Goal: Information Seeking & Learning: Learn about a topic

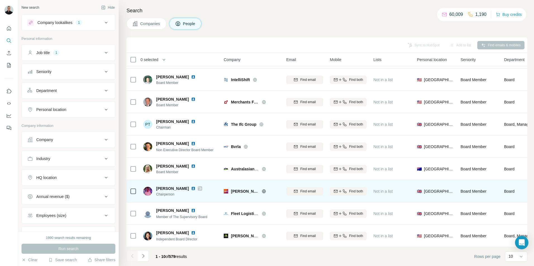
scroll to position [45, 0]
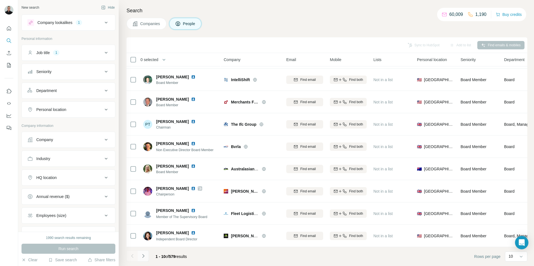
click at [140, 260] on button "Navigate to next page" at bounding box center [143, 256] width 11 height 11
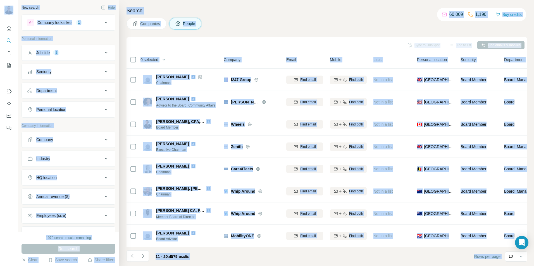
click at [277, 26] on div "Companies People" at bounding box center [326, 24] width 401 height 12
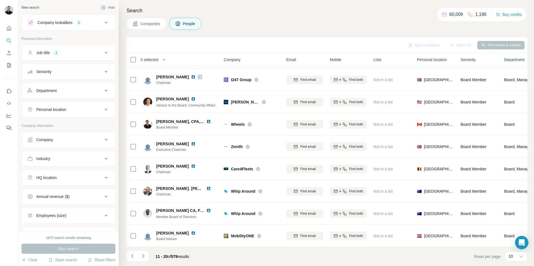
click at [103, 51] on icon at bounding box center [106, 52] width 7 height 7
click at [56, 80] on icon "button" at bounding box center [54, 79] width 4 height 4
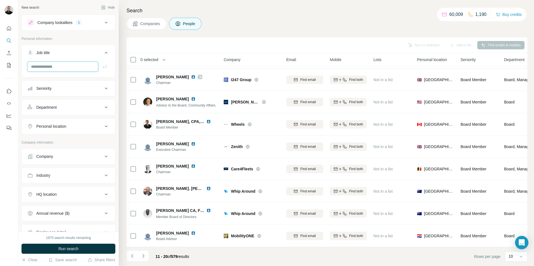
click at [55, 68] on input "text" at bounding box center [62, 67] width 71 height 10
click at [105, 20] on button "Company lookalikes 1" at bounding box center [68, 22] width 93 height 13
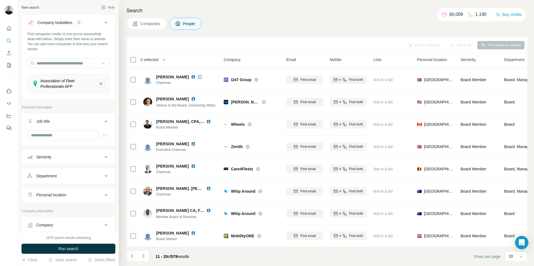
click at [98, 86] on icon "Association of Fleet Professionals AFP-remove-button" at bounding box center [100, 84] width 5 height 6
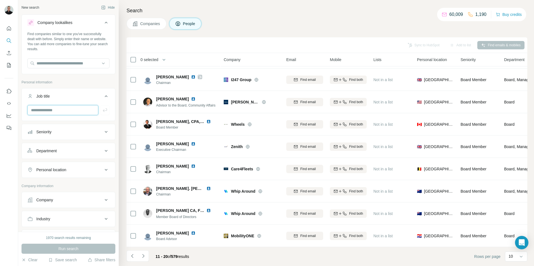
click at [53, 113] on input "text" at bounding box center [62, 110] width 71 height 10
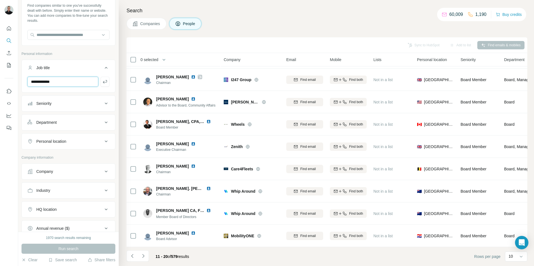
scroll to position [56, 0]
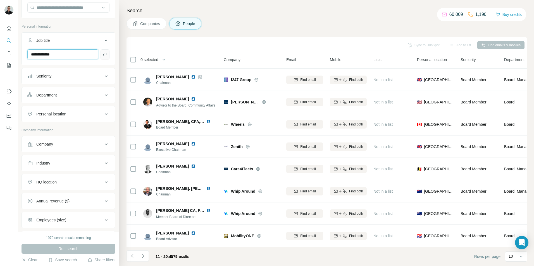
type input "**********"
click at [102, 56] on icon "button" at bounding box center [105, 55] width 6 height 6
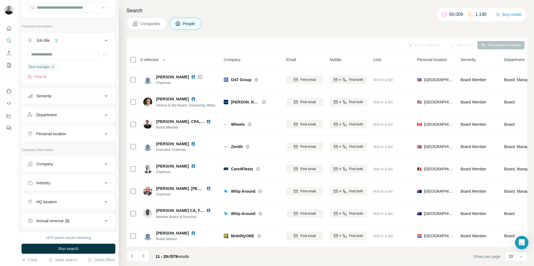
click at [103, 94] on icon at bounding box center [106, 96] width 7 height 7
click at [103, 96] on icon at bounding box center [106, 96] width 7 height 7
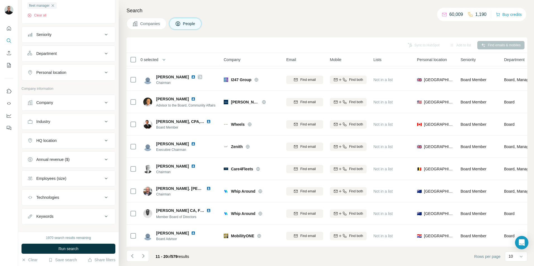
scroll to position [126, 0]
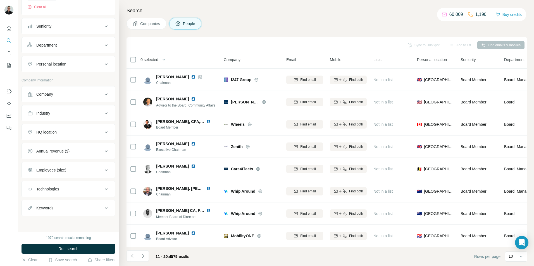
click at [97, 47] on div "Department" at bounding box center [64, 45] width 75 height 6
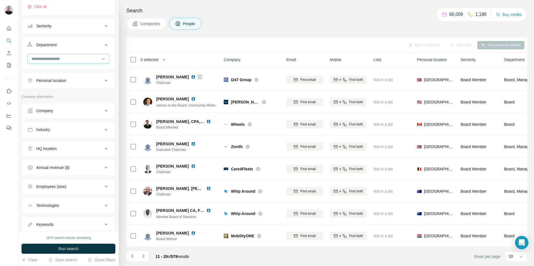
click at [72, 60] on input at bounding box center [65, 59] width 69 height 6
click at [56, 76] on div "Procurement" at bounding box center [66, 75] width 68 height 6
click at [100, 59] on icon at bounding box center [103, 59] width 6 height 6
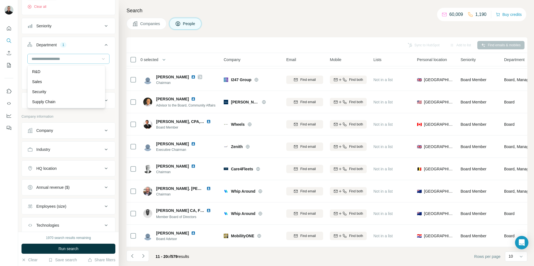
click at [112, 50] on div "New search Hide Company lookalikes Find companies similar to one you've success…" at bounding box center [68, 116] width 100 height 232
click at [101, 61] on icon at bounding box center [103, 59] width 6 height 6
click at [64, 100] on div "Supply Chain" at bounding box center [66, 102] width 68 height 6
click at [101, 58] on icon at bounding box center [103, 59] width 6 height 6
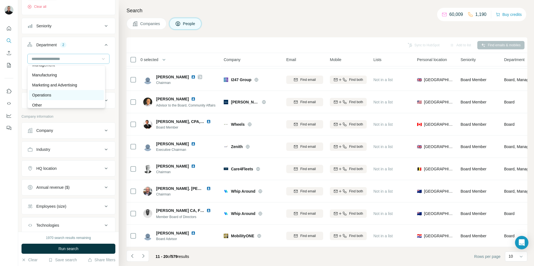
click at [54, 95] on div "Operations" at bounding box center [66, 95] width 68 height 6
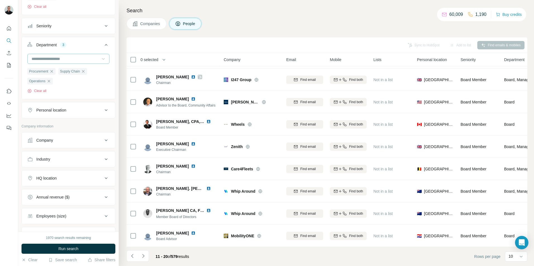
click at [95, 60] on input at bounding box center [65, 59] width 69 height 6
click at [60, 73] on div "Manufacturing" at bounding box center [66, 75] width 68 height 6
click at [94, 56] on div at bounding box center [65, 58] width 69 height 9
click at [65, 89] on div "Management" at bounding box center [66, 93] width 75 height 10
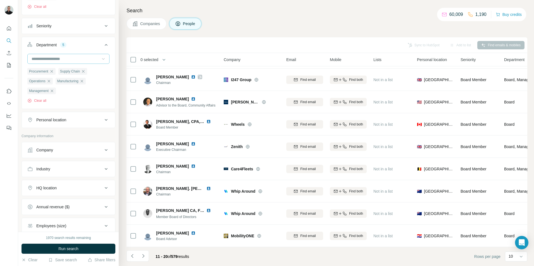
click at [103, 59] on div at bounding box center [68, 59] width 82 height 10
click at [110, 53] on button "Department 5" at bounding box center [68, 46] width 93 height 16
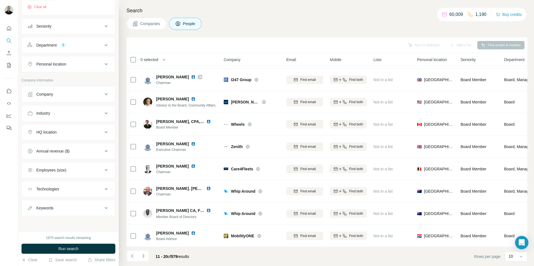
click at [103, 66] on icon at bounding box center [106, 64] width 7 height 7
click at [78, 250] on span "Run search" at bounding box center [68, 249] width 20 height 6
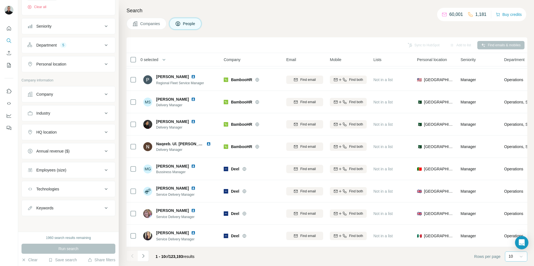
click at [523, 257] on icon at bounding box center [521, 257] width 6 height 6
click at [512, 215] on p "60" at bounding box center [511, 214] width 4 height 6
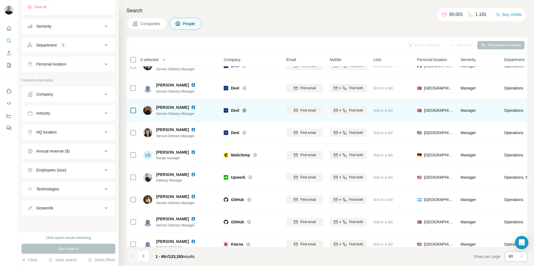
scroll to position [268, 0]
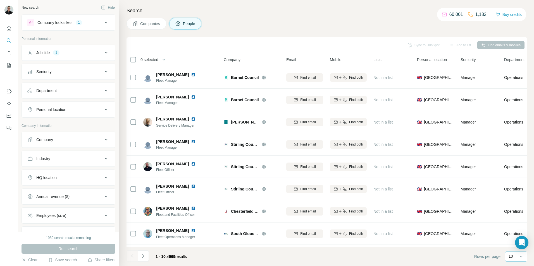
click at [524, 259] on input at bounding box center [532, 257] width 17 height 6
click at [517, 214] on div "60" at bounding box center [515, 214] width 13 height 6
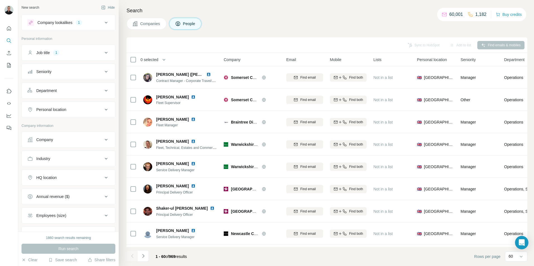
scroll to position [492, 0]
click at [103, 25] on icon at bounding box center [106, 22] width 7 height 7
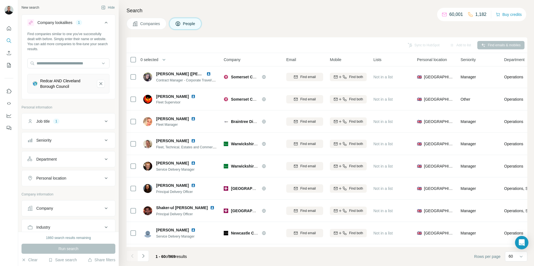
click at [103, 25] on icon at bounding box center [106, 22] width 7 height 7
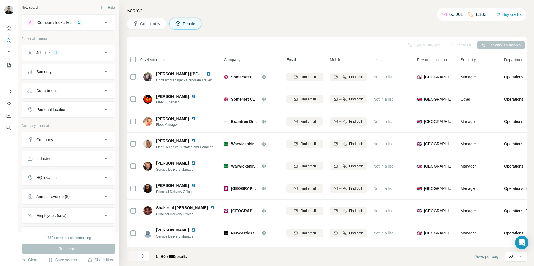
click at [103, 51] on icon at bounding box center [106, 52] width 7 height 7
click at [103, 53] on icon at bounding box center [106, 52] width 7 height 7
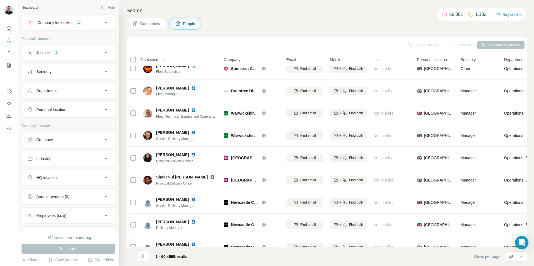
scroll to position [436, 0]
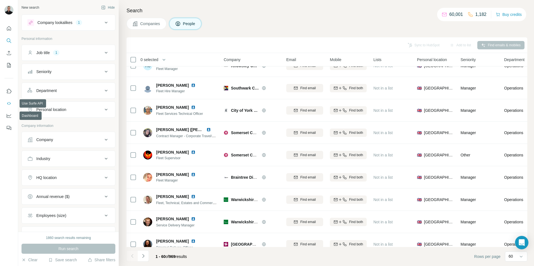
click at [8, 104] on icon "Use Surfe API" at bounding box center [9, 103] width 4 height 3
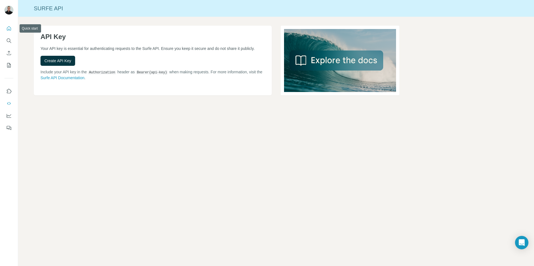
click at [8, 29] on icon "Quick start" at bounding box center [9, 29] width 6 height 6
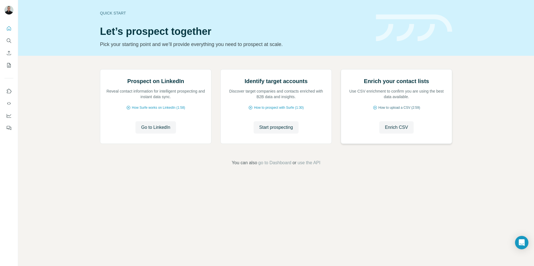
click at [395, 110] on span "How to upload a CSV (2:59)" at bounding box center [399, 107] width 42 height 5
